Goal: Transaction & Acquisition: Purchase product/service

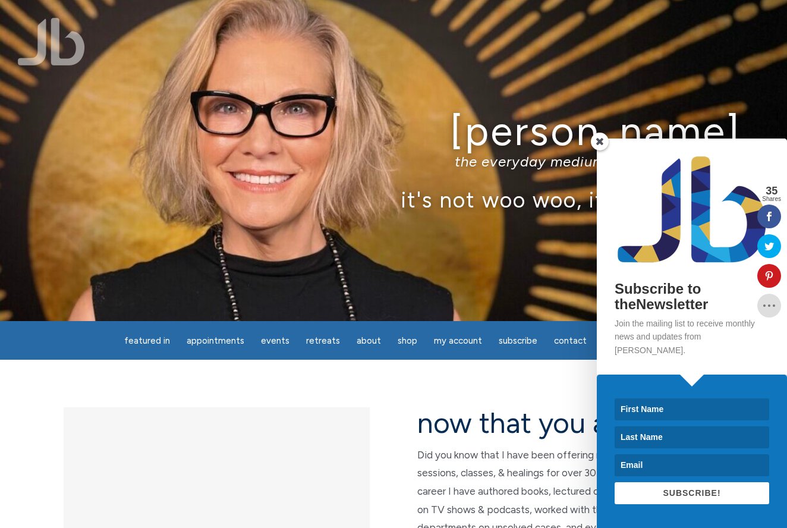
click at [603, 150] on span at bounding box center [600, 142] width 18 height 18
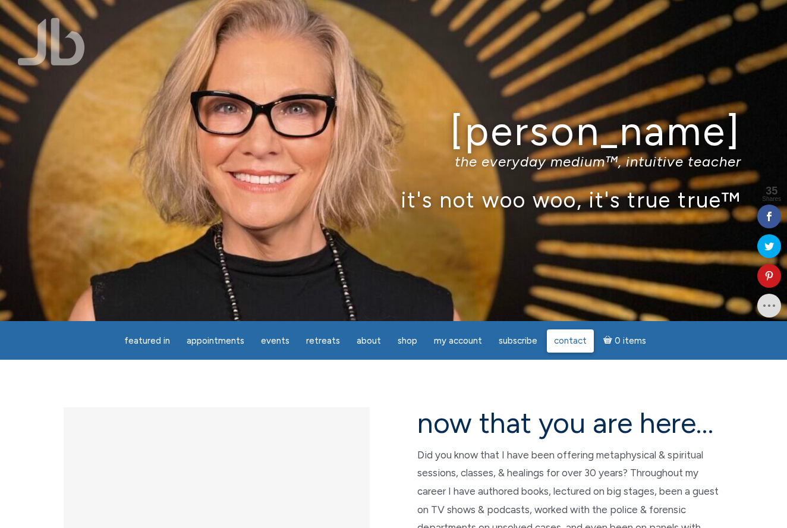
click at [555, 337] on span "Contact" at bounding box center [570, 340] width 33 height 11
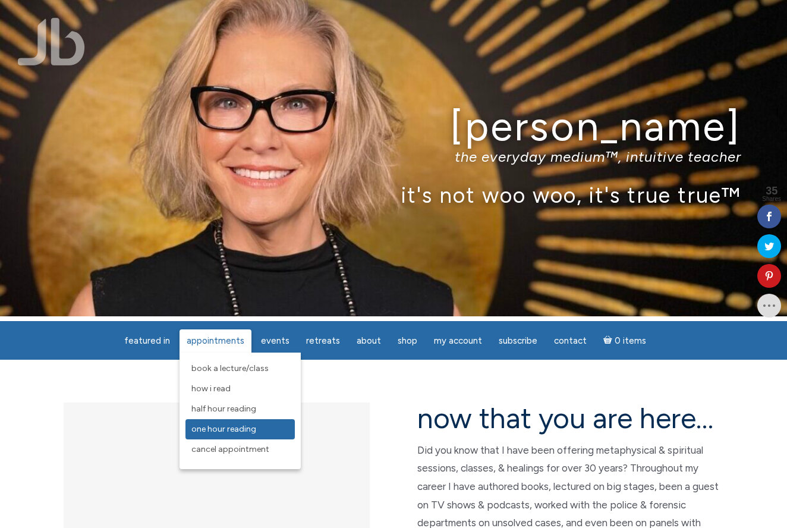
scroll to position [5, 0]
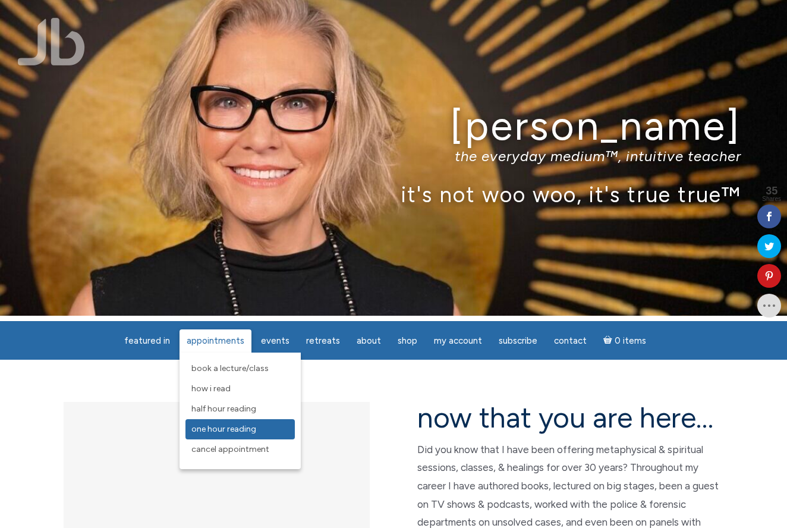
click at [218, 425] on span "One Hour Reading" at bounding box center [224, 429] width 65 height 10
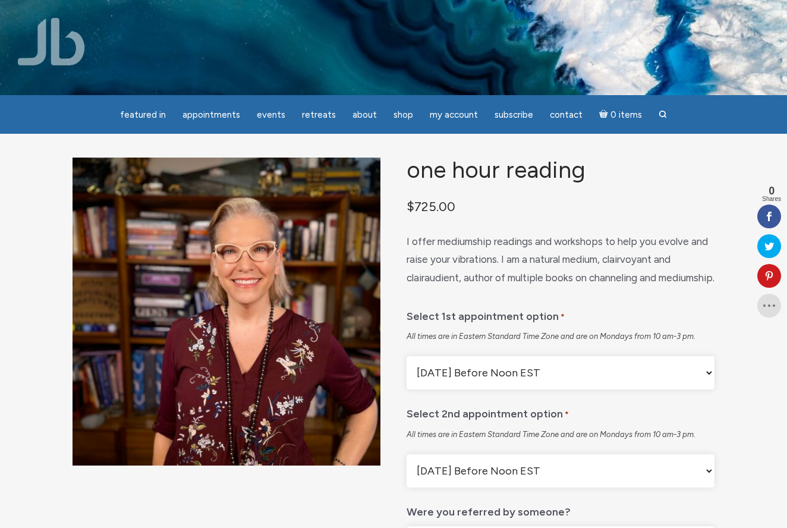
select select "Monday After Noon EST"
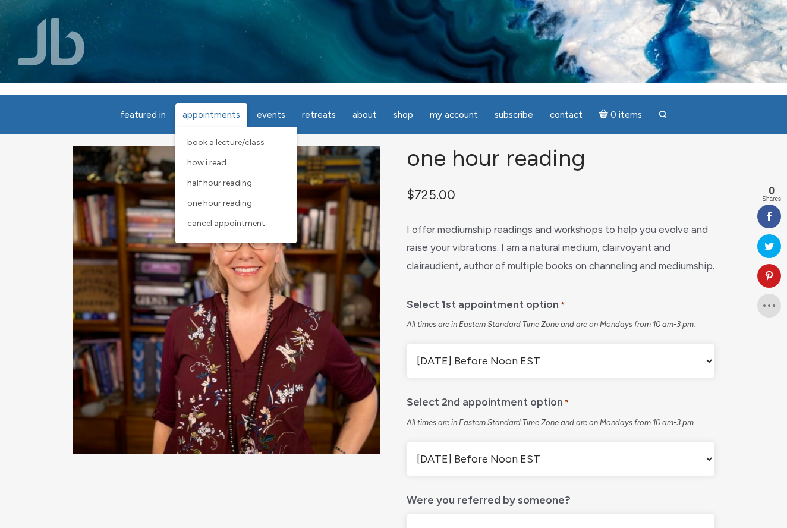
scroll to position [13, 0]
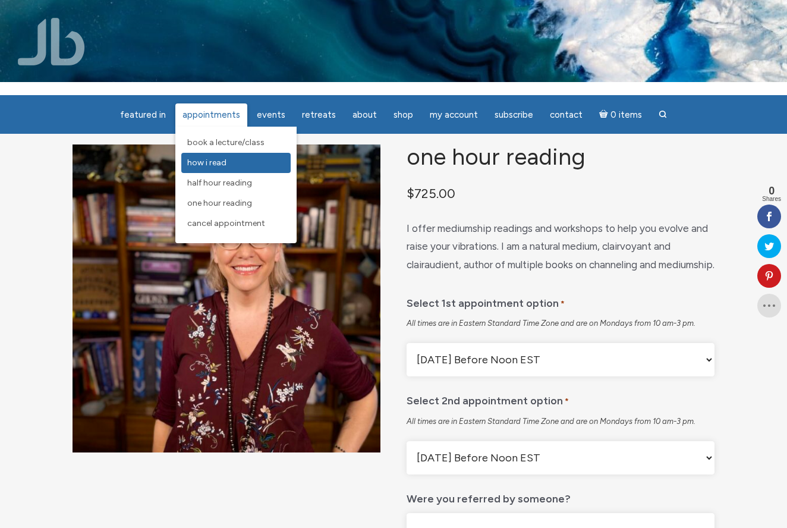
click at [219, 162] on span "How I Read" at bounding box center [206, 163] width 39 height 10
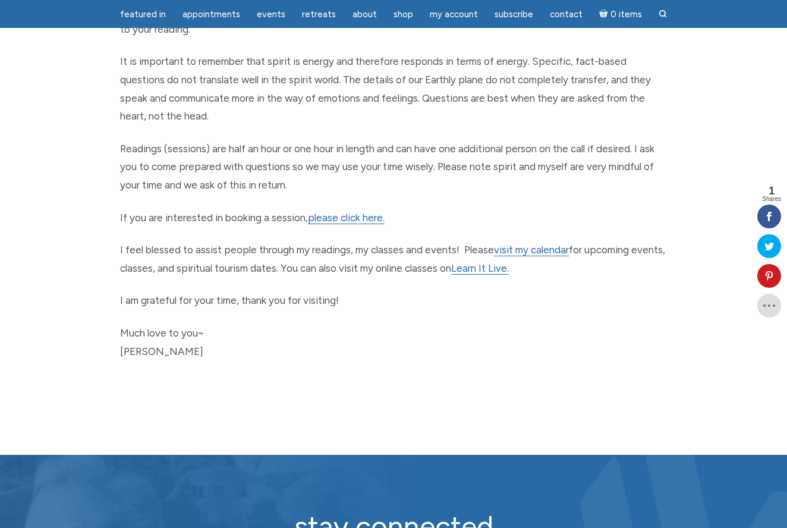
scroll to position [556, 0]
click at [536, 244] on link "visit my calendar" at bounding box center [531, 250] width 75 height 12
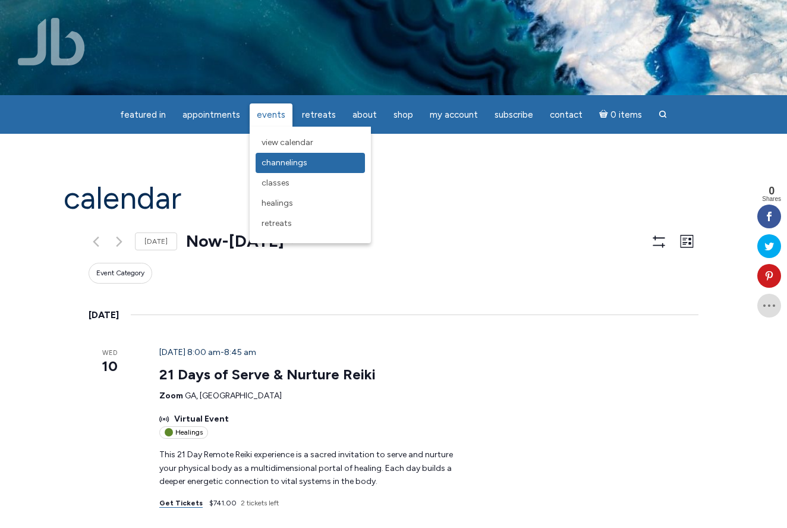
click at [274, 158] on span "Channelings" at bounding box center [285, 163] width 46 height 10
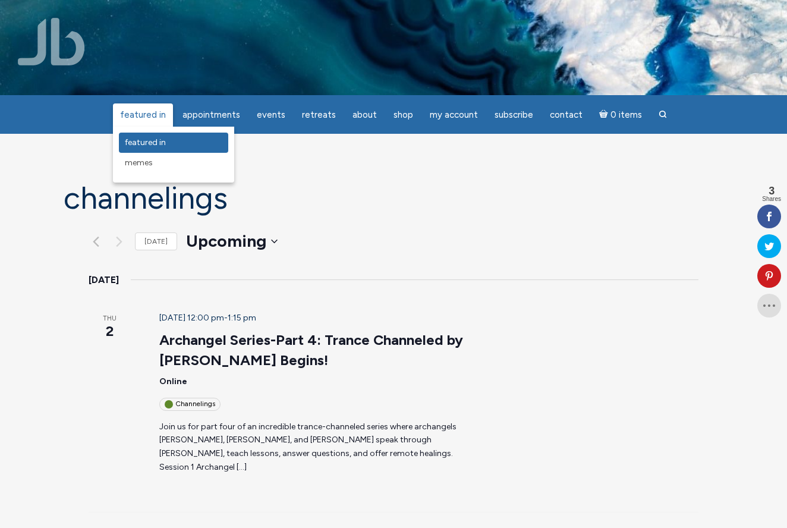
click at [141, 138] on span "featured in" at bounding box center [145, 142] width 41 height 10
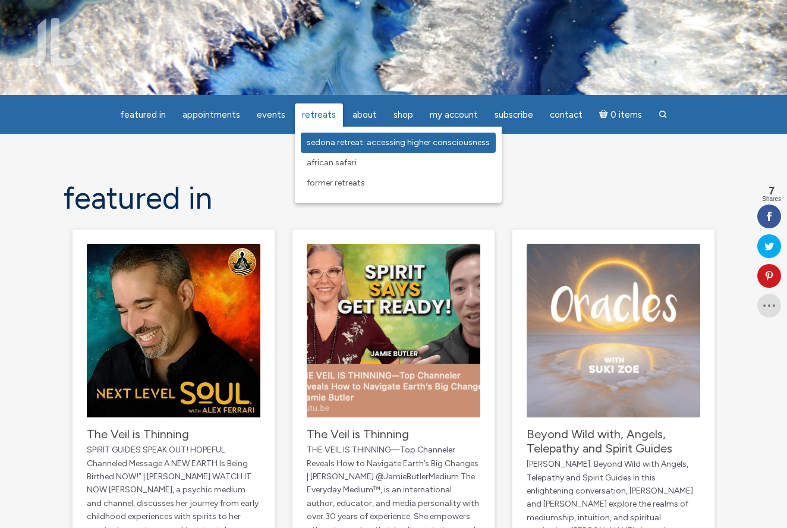
click at [340, 142] on span "Sedona Retreat: Accessing Higher Consciousness" at bounding box center [398, 142] width 183 height 10
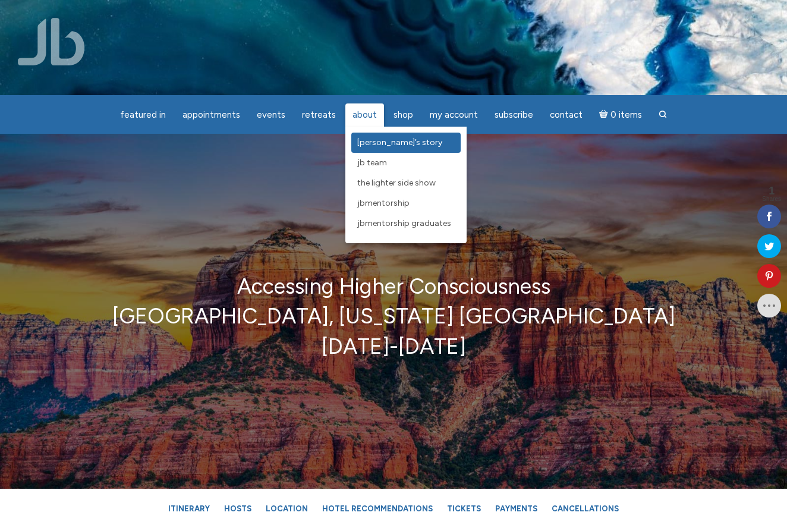
click at [364, 138] on span "[PERSON_NAME]’s Story" at bounding box center [399, 142] width 85 height 10
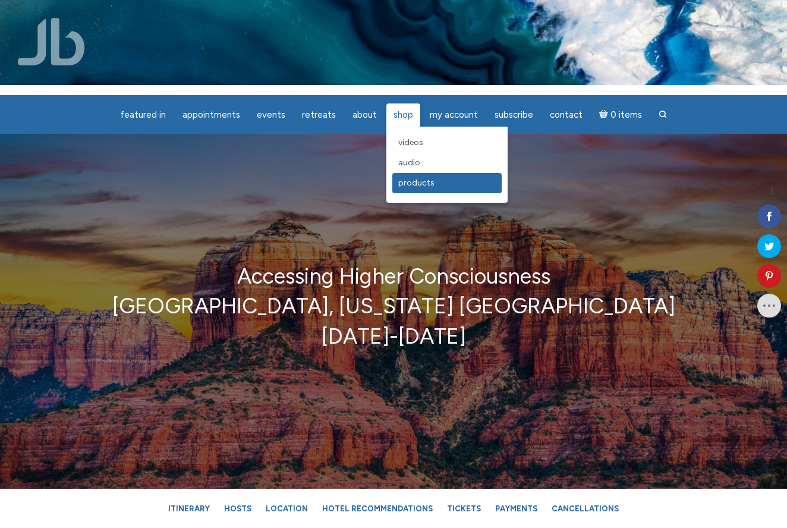
scroll to position [12, 0]
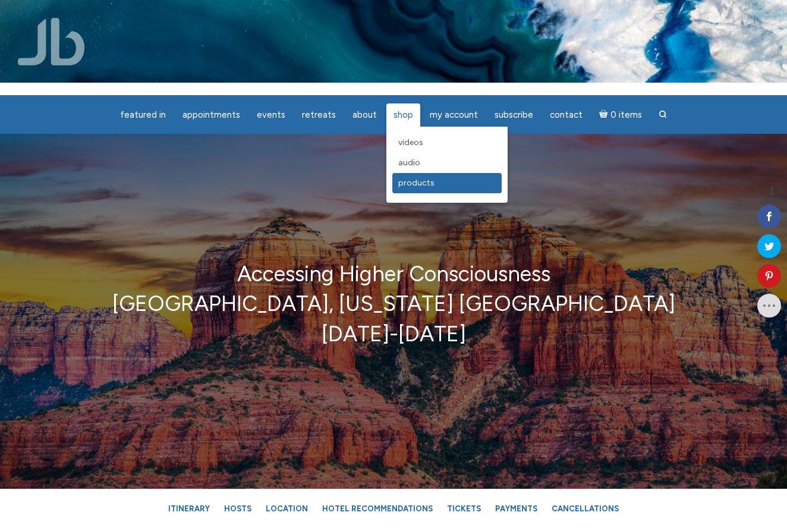
click at [405, 181] on span "Products" at bounding box center [416, 183] width 36 height 10
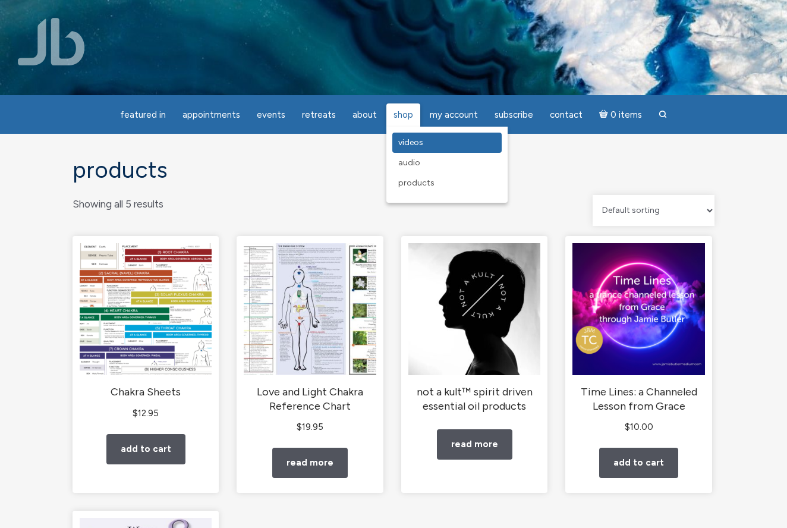
click at [406, 142] on span "Videos" at bounding box center [410, 142] width 25 height 10
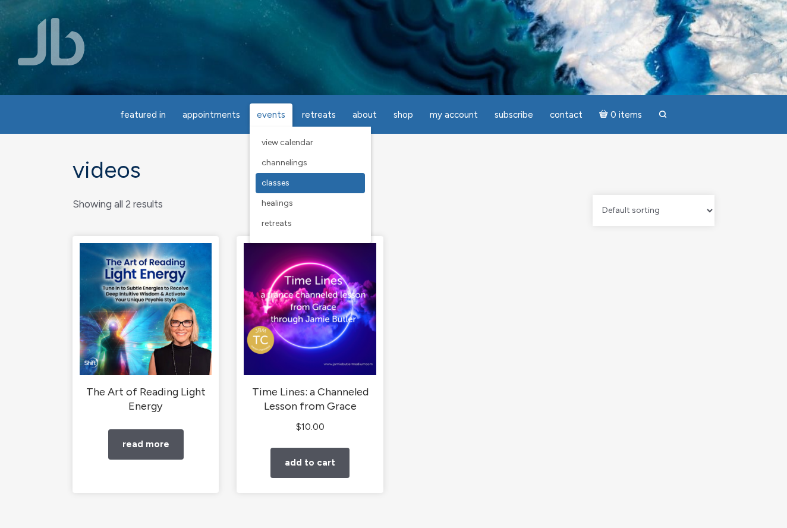
click at [286, 180] on span "Classes" at bounding box center [276, 183] width 28 height 10
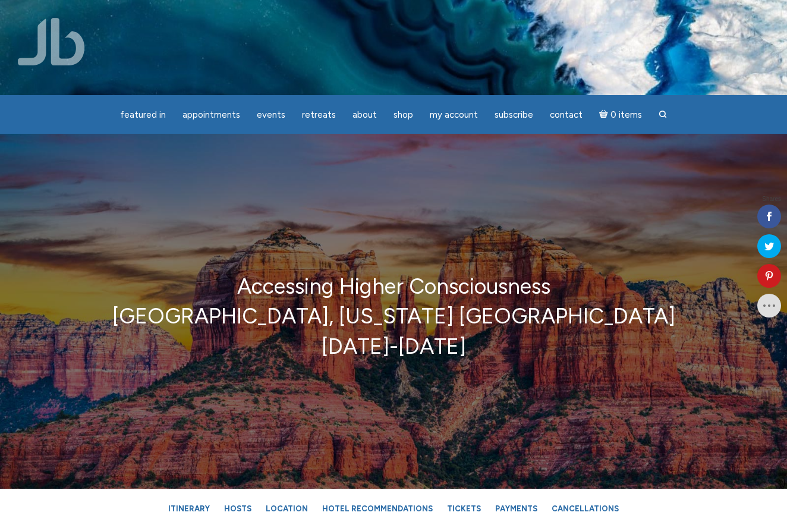
scroll to position [12, 0]
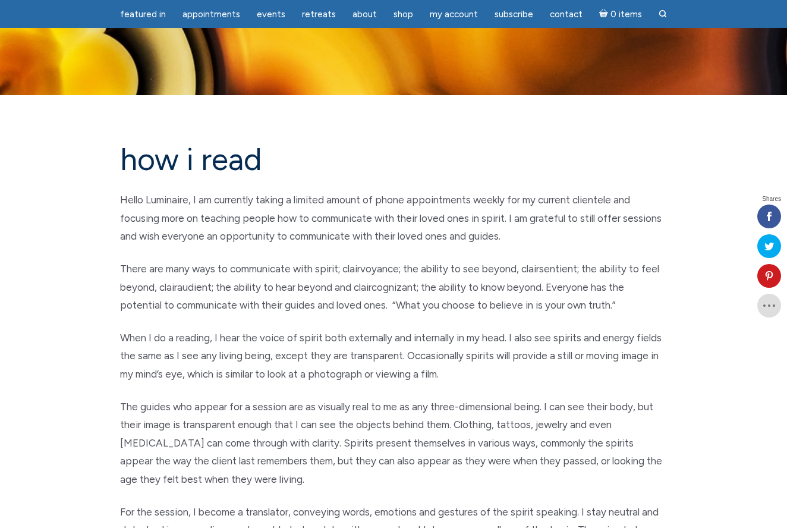
scroll to position [560, 0]
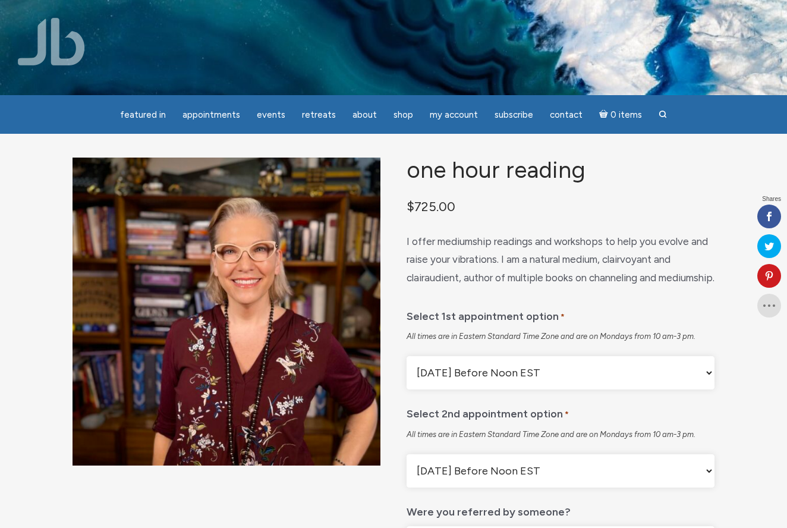
scroll to position [13, 0]
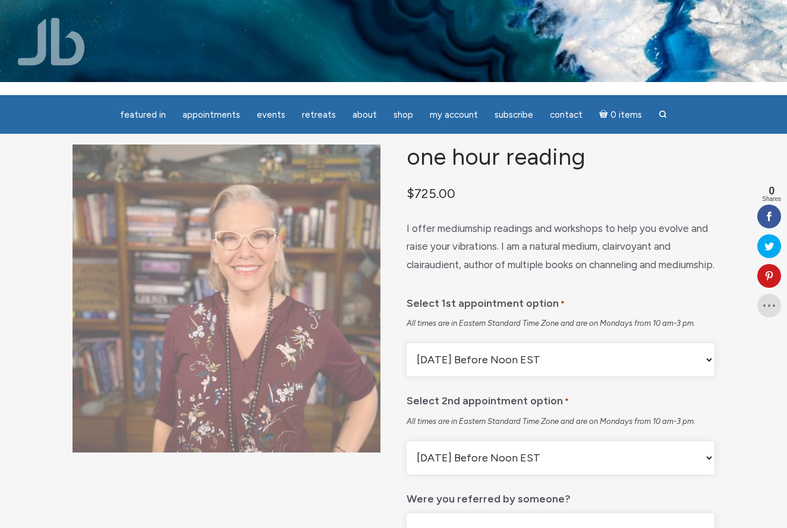
click at [236, 325] on img "main" at bounding box center [227, 299] width 308 height 308
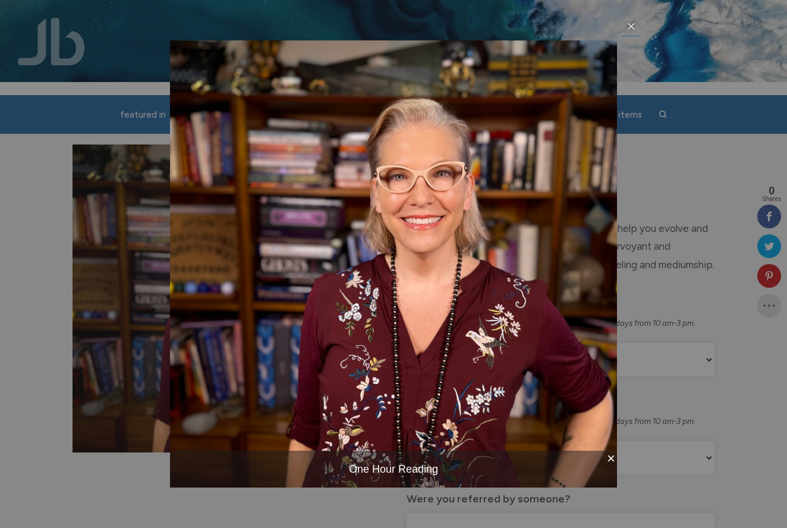
click at [613, 456] on link "×" at bounding box center [609, 461] width 16 height 20
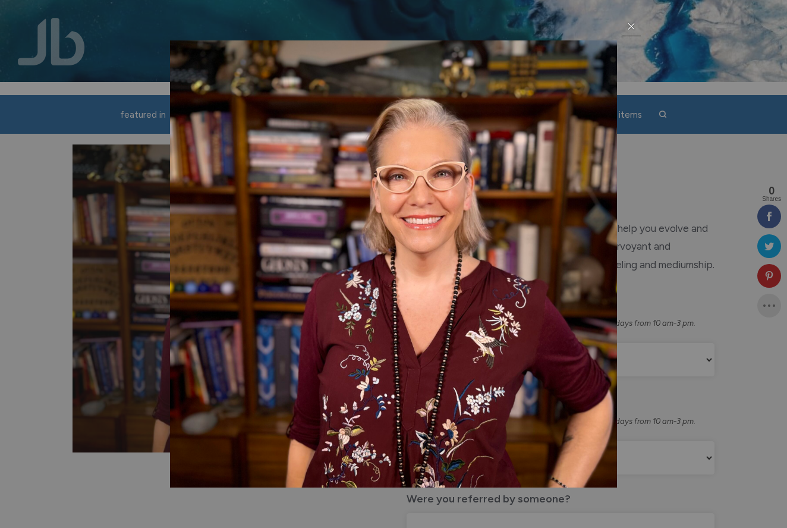
click at [634, 23] on icon at bounding box center [632, 26] width 10 height 10
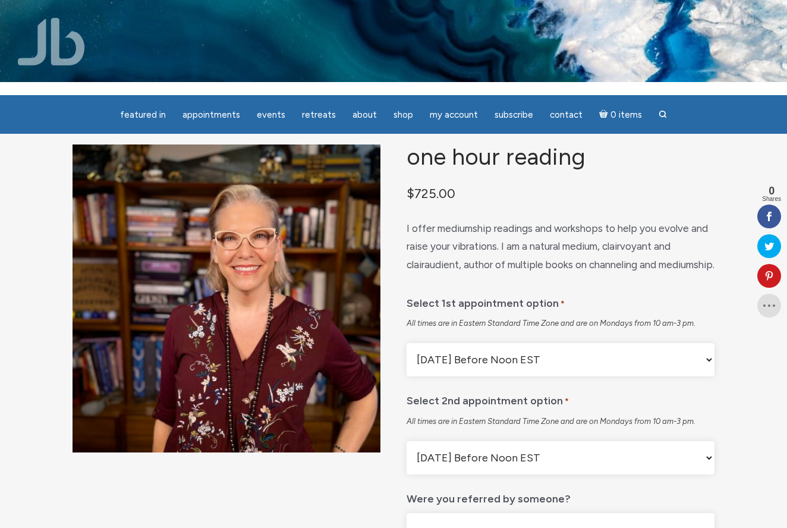
click at [178, 268] on img "main" at bounding box center [227, 299] width 308 height 308
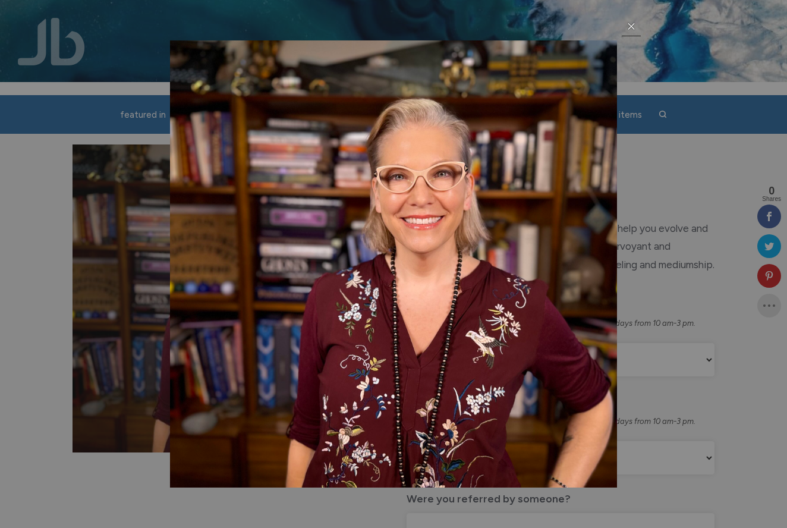
click at [631, 24] on icon at bounding box center [632, 26] width 10 height 10
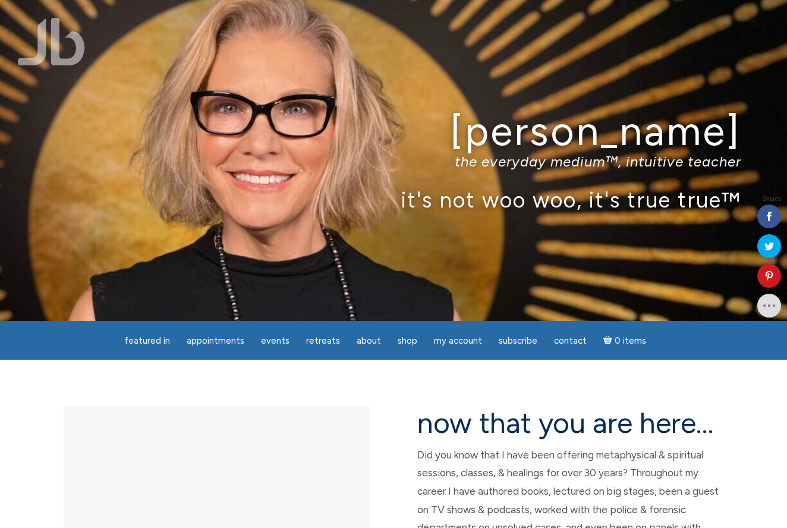
scroll to position [8, 0]
